Goal: Information Seeking & Learning: Learn about a topic

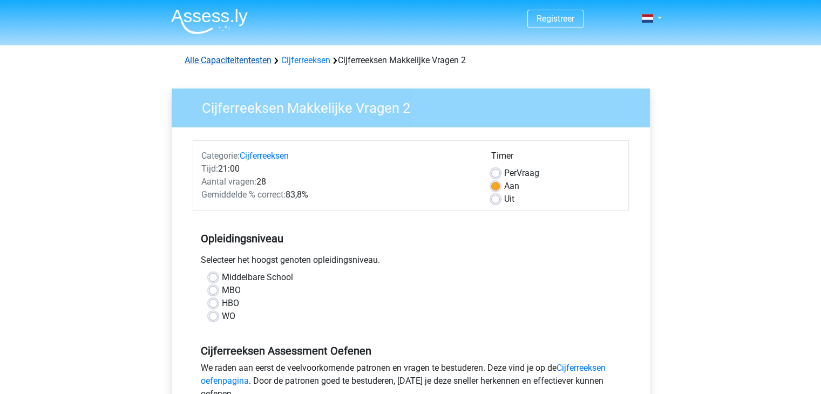
click at [269, 59] on link "Alle Capaciteitentesten" at bounding box center [228, 60] width 87 height 10
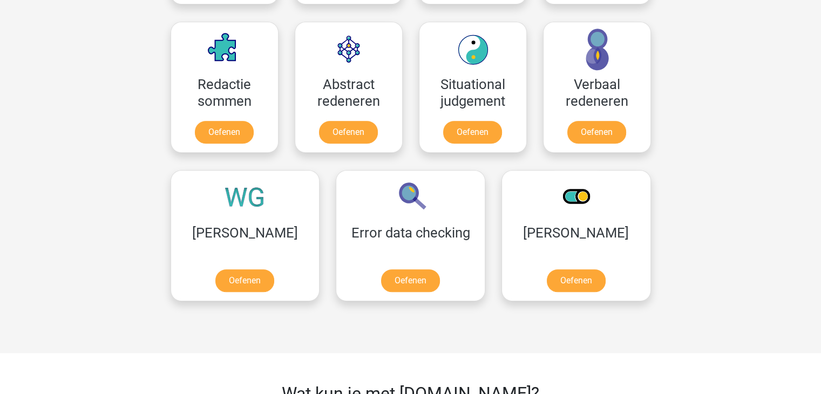
scroll to position [727, 0]
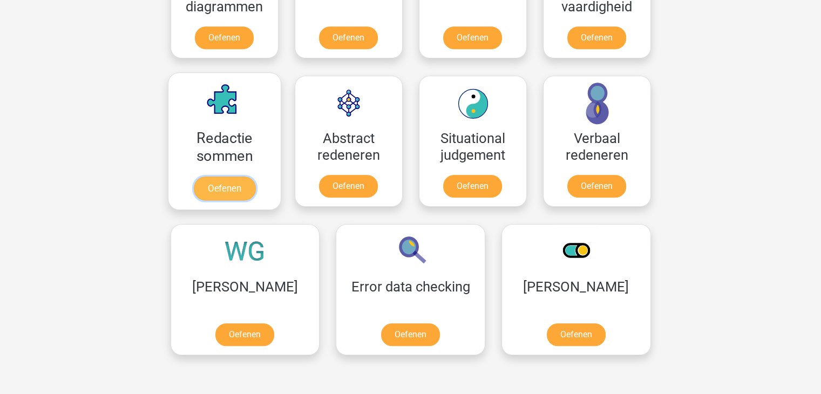
click at [221, 186] on link "Oefenen" at bounding box center [224, 188] width 62 height 24
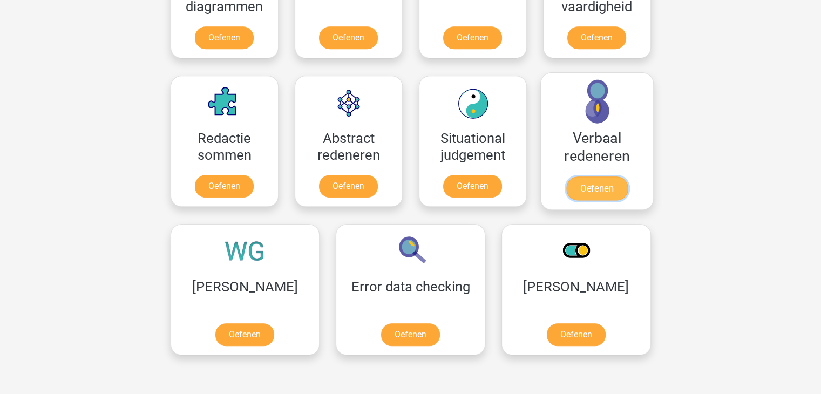
click at [597, 188] on link "Oefenen" at bounding box center [596, 188] width 62 height 24
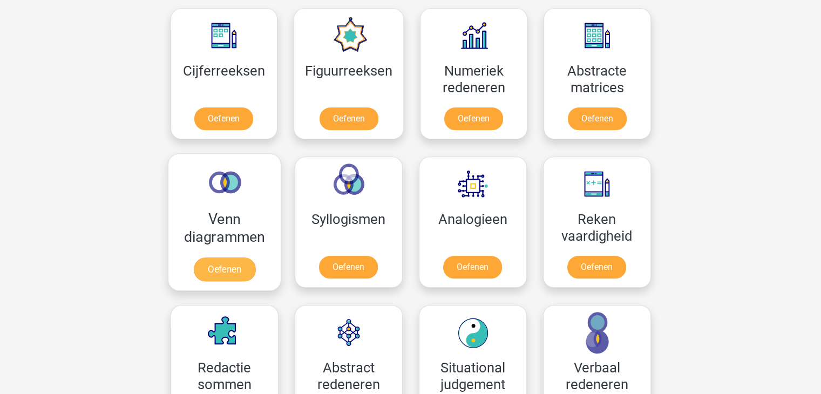
scroll to position [458, 0]
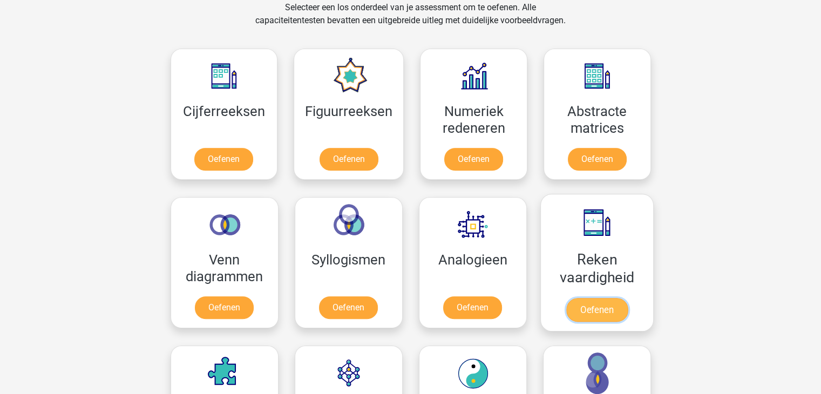
click at [602, 305] on link "Oefenen" at bounding box center [596, 310] width 62 height 24
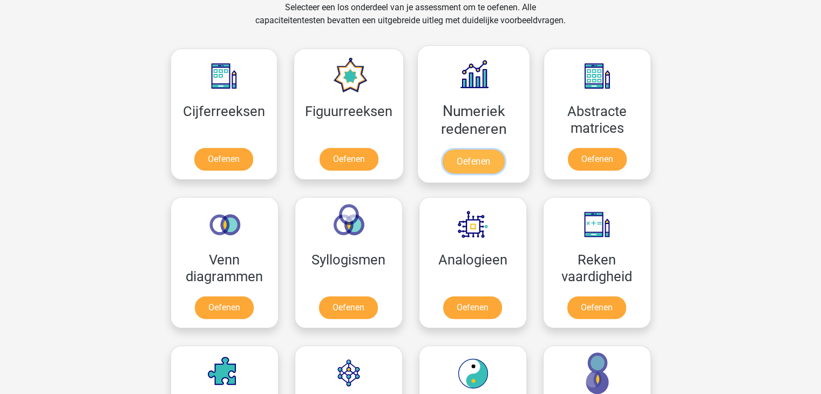
click at [480, 158] on link "Oefenen" at bounding box center [473, 161] width 62 height 24
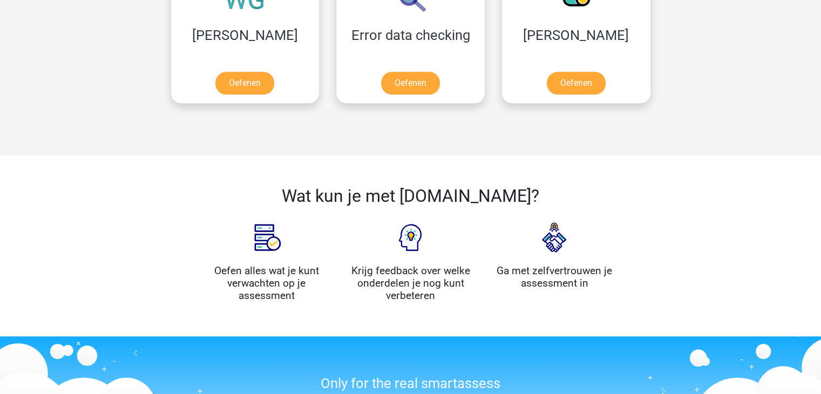
scroll to position [997, 0]
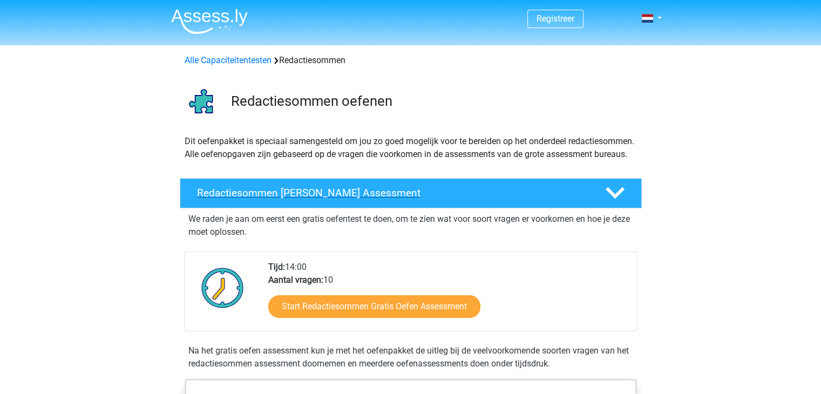
click at [615, 200] on icon at bounding box center [614, 192] width 19 height 19
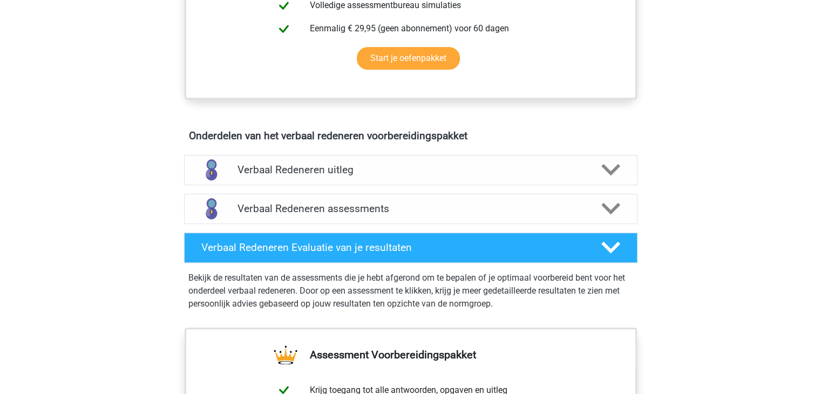
scroll to position [540, 0]
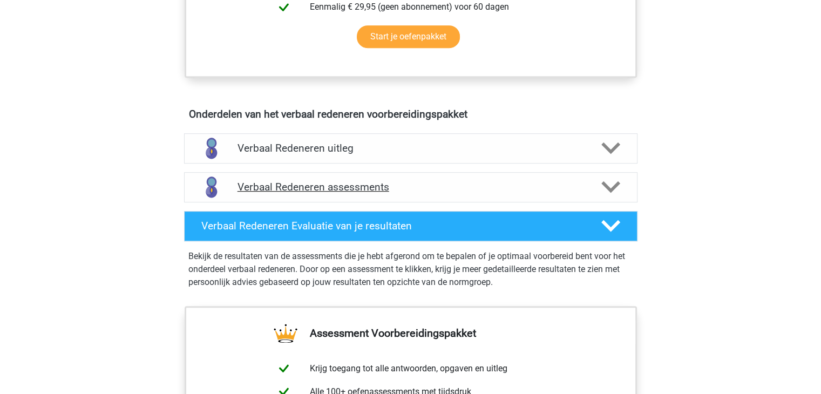
click at [609, 182] on icon at bounding box center [610, 187] width 19 height 19
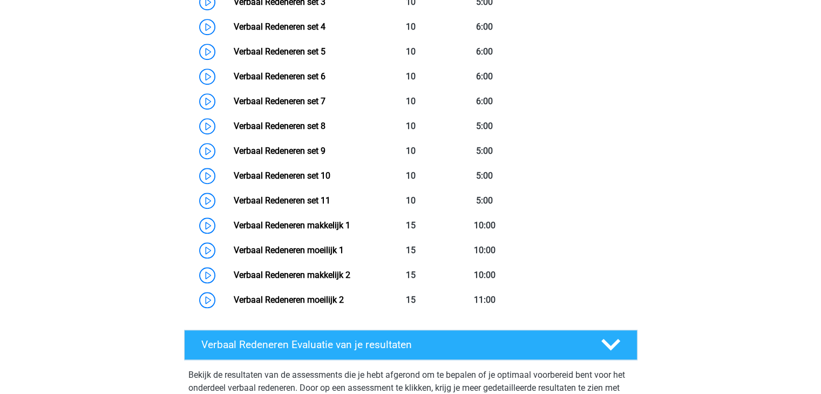
scroll to position [863, 0]
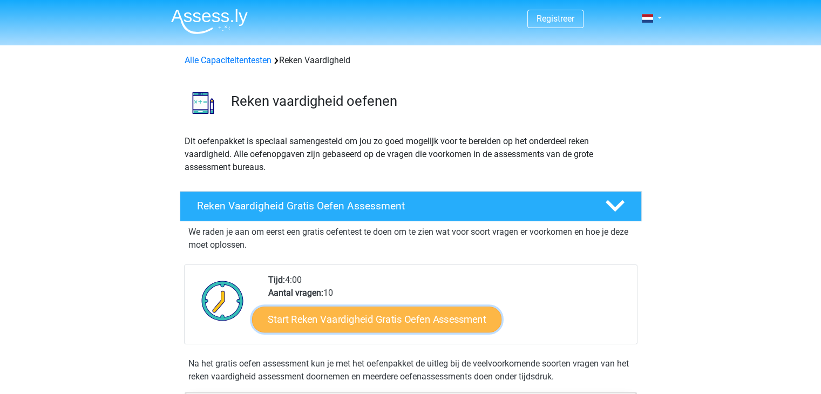
click at [391, 320] on link "Start Reken Vaardigheid Gratis Oefen Assessment" at bounding box center [376, 319] width 249 height 26
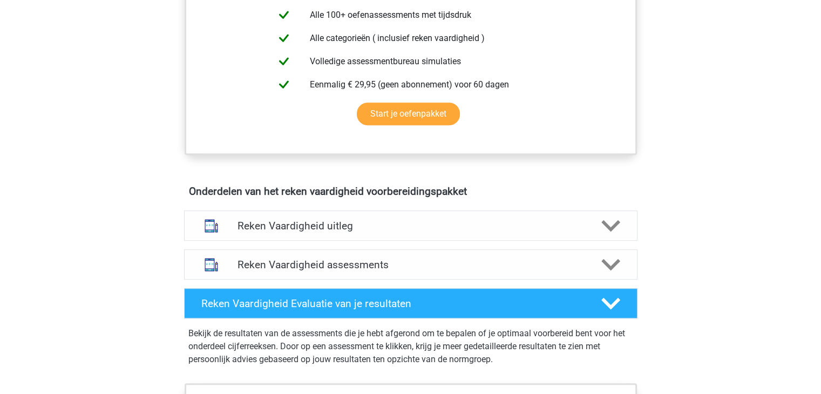
scroll to position [486, 0]
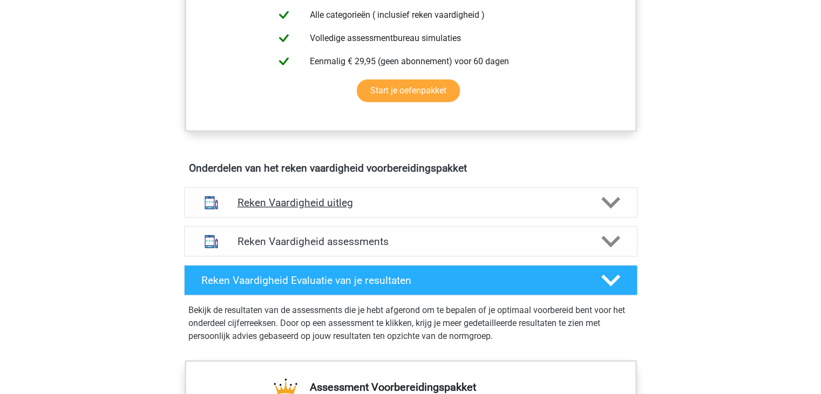
click at [611, 203] on polygon at bounding box center [610, 203] width 19 height 12
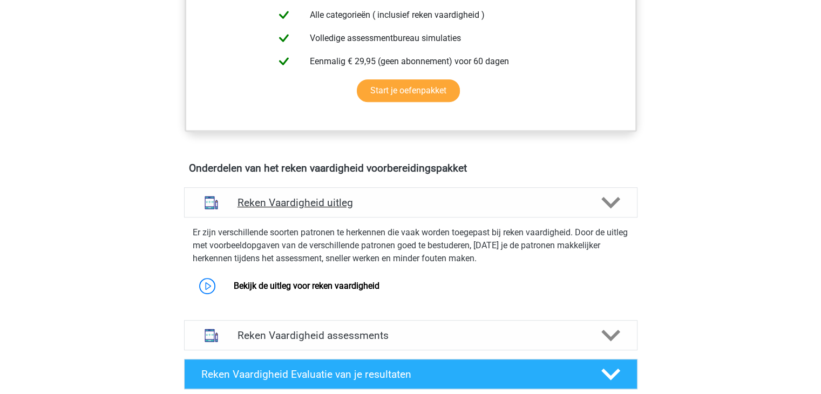
click at [611, 203] on polygon at bounding box center [610, 203] width 19 height 12
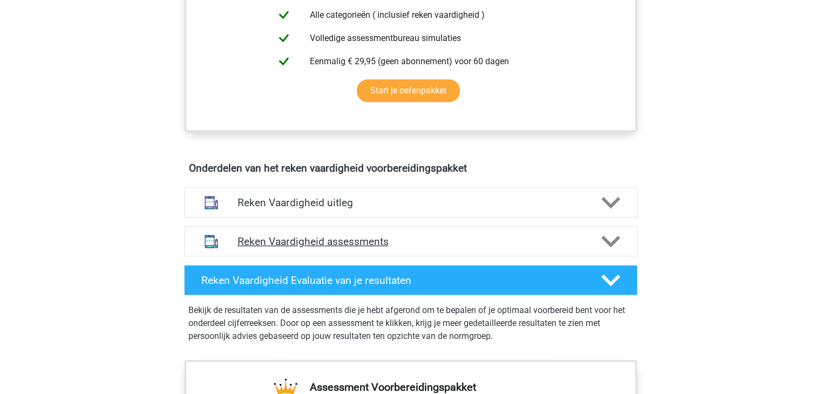
click at [613, 242] on polygon at bounding box center [610, 242] width 19 height 12
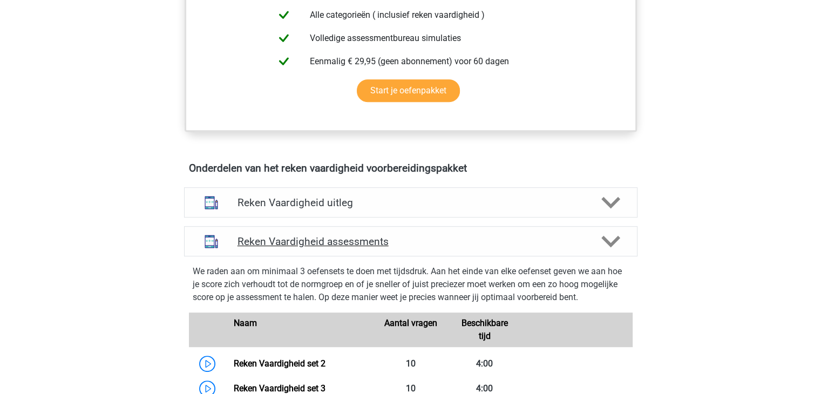
click at [613, 243] on polygon at bounding box center [610, 242] width 19 height 12
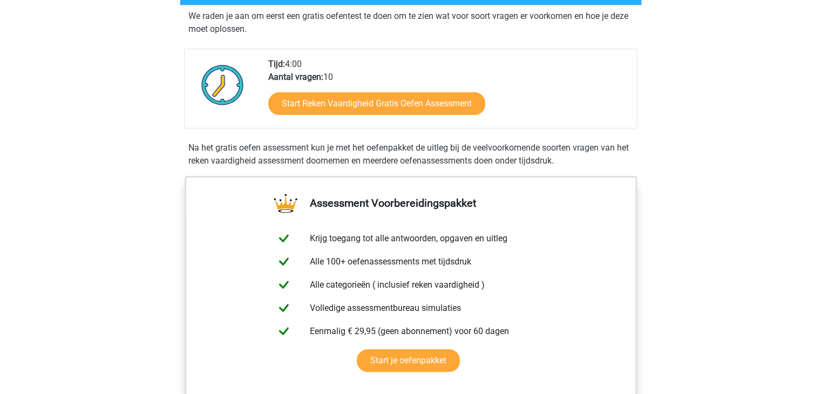
scroll to position [0, 0]
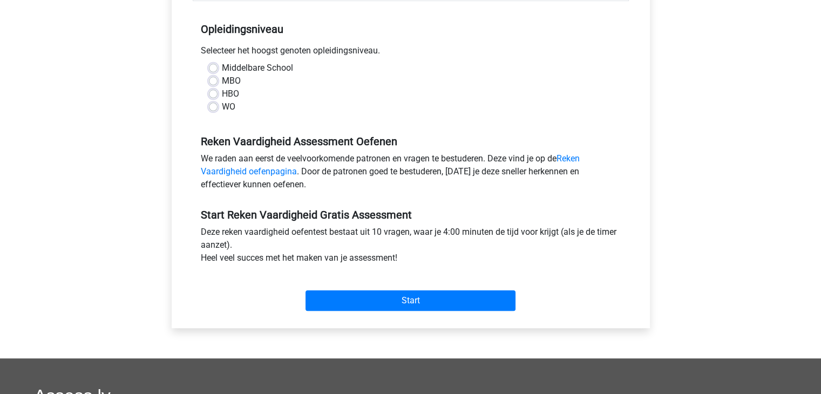
scroll to position [216, 0]
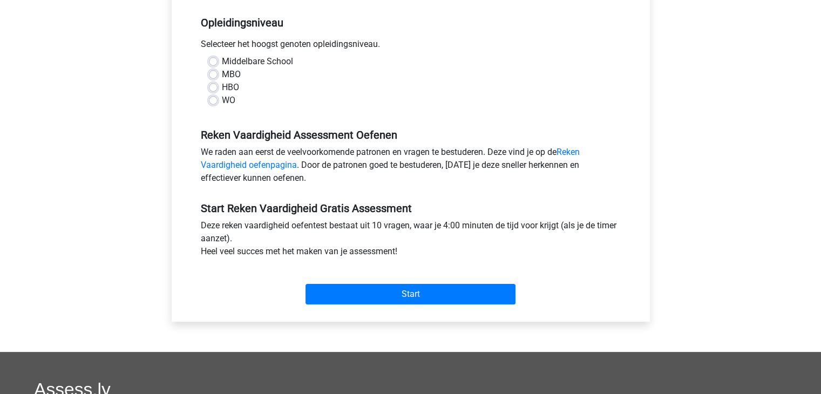
click at [222, 89] on label "HBO" at bounding box center [230, 87] width 17 height 13
click at [214, 89] on input "HBO" at bounding box center [213, 86] width 9 height 11
radio input "true"
click at [222, 87] on label "HBO" at bounding box center [230, 87] width 17 height 13
click at [214, 87] on input "HBO" at bounding box center [213, 86] width 9 height 11
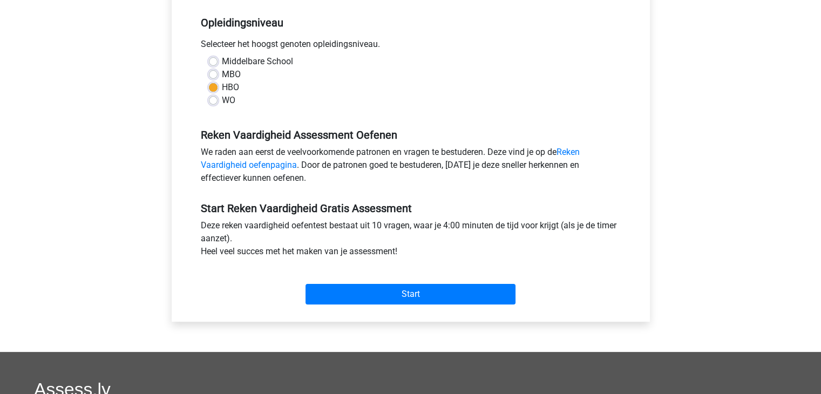
click at [222, 61] on label "Middelbare School" at bounding box center [257, 61] width 71 height 13
click at [214, 61] on input "Middelbare School" at bounding box center [213, 60] width 9 height 11
radio input "true"
click at [227, 71] on label "MBO" at bounding box center [231, 74] width 19 height 13
click at [217, 71] on input "MBO" at bounding box center [213, 73] width 9 height 11
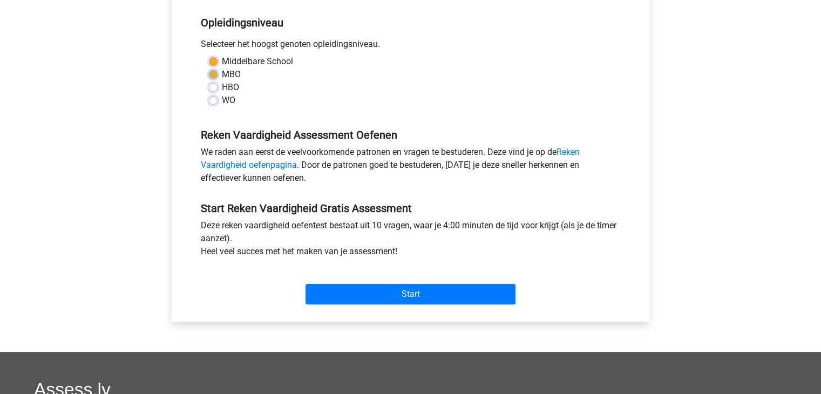
radio input "true"
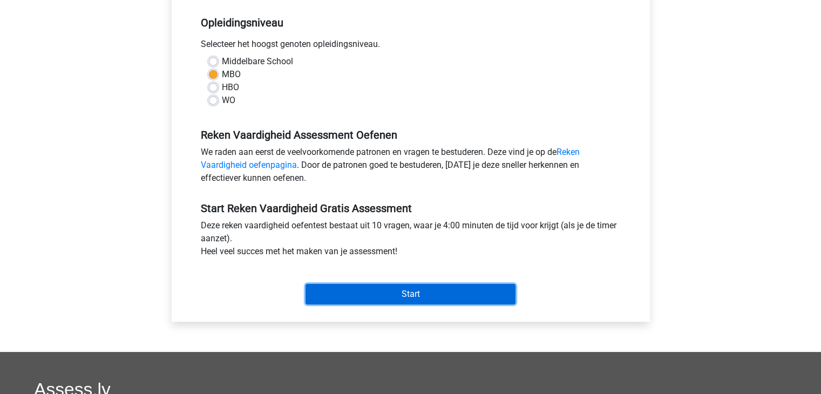
click at [412, 292] on input "Start" at bounding box center [410, 294] width 210 height 21
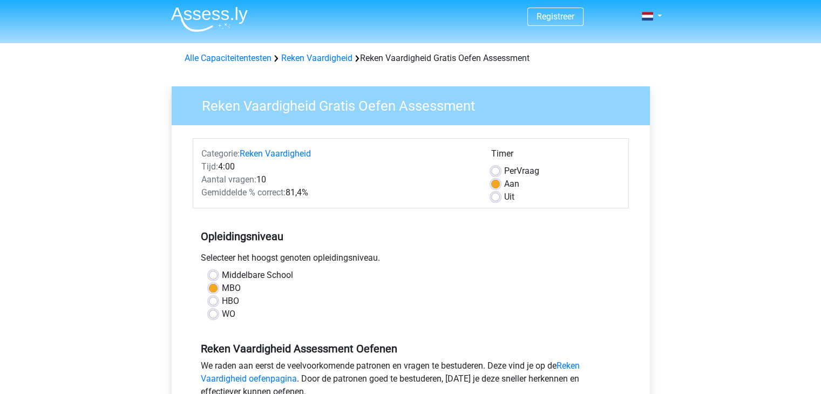
scroll to position [0, 0]
